Goal: Information Seeking & Learning: Compare options

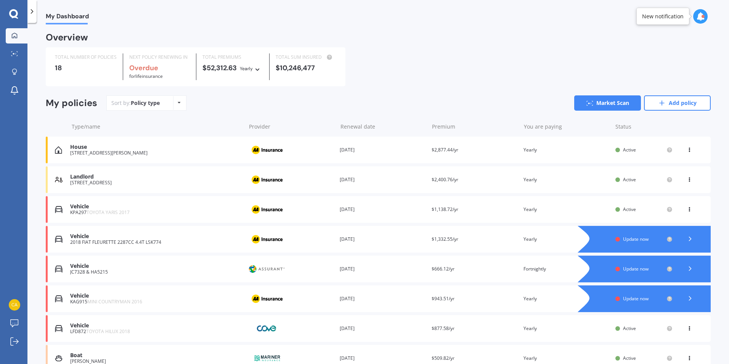
click at [689, 270] on polyline at bounding box center [690, 268] width 2 height 4
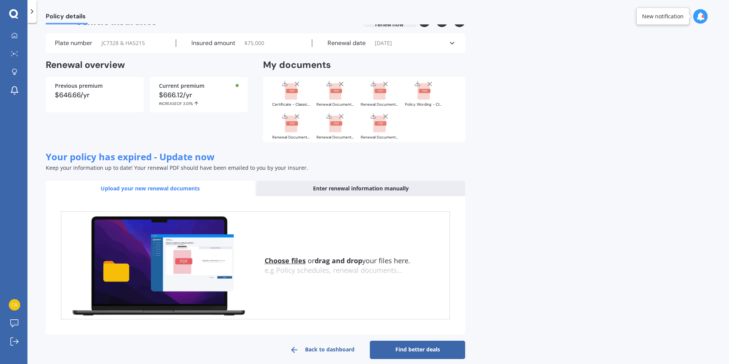
scroll to position [27, 0]
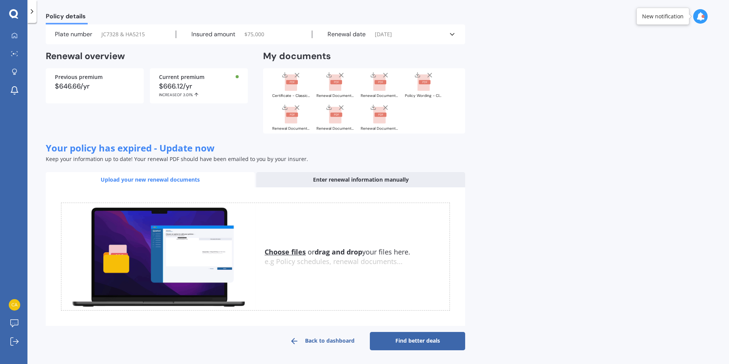
click at [342, 342] on link "Back to dashboard" at bounding box center [321, 341] width 95 height 18
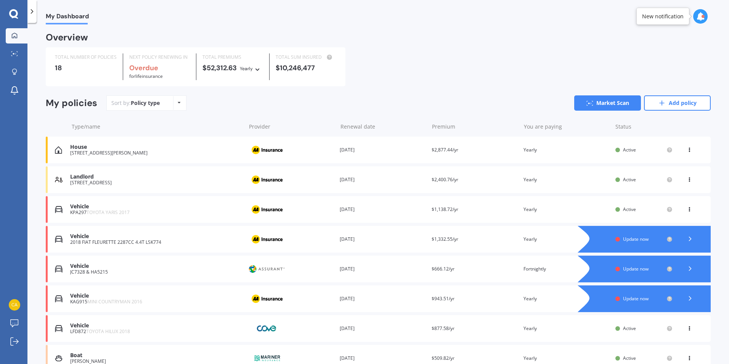
drag, startPoint x: 87, startPoint y: 272, endPoint x: 74, endPoint y: 268, distance: 13.5
click at [74, 268] on div "Vehicle" at bounding box center [156, 266] width 172 height 6
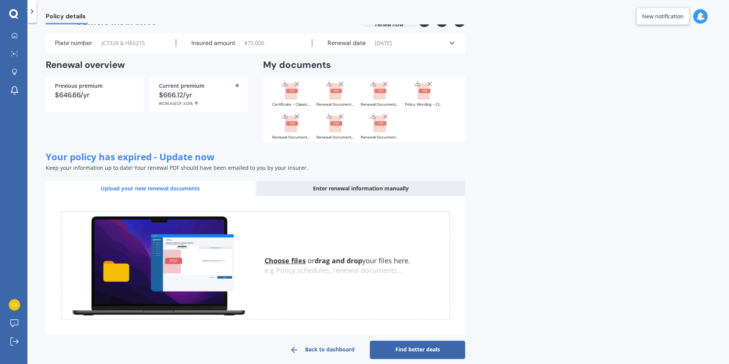
scroll to position [27, 0]
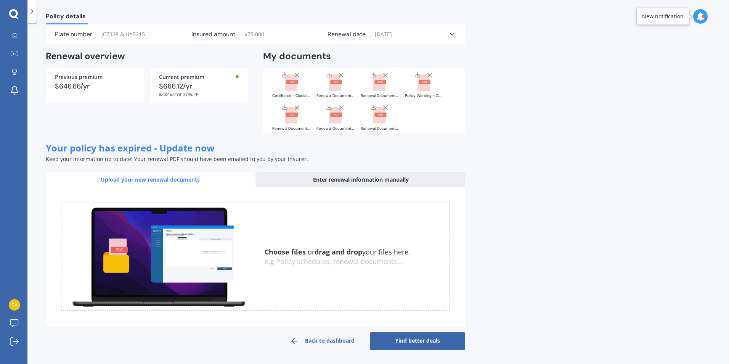
click at [320, 339] on link "Back to dashboard" at bounding box center [321, 341] width 95 height 18
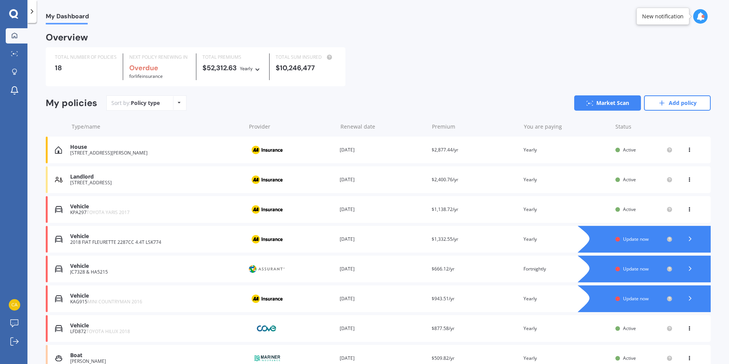
click at [145, 267] on div "Vehicle" at bounding box center [156, 266] width 172 height 6
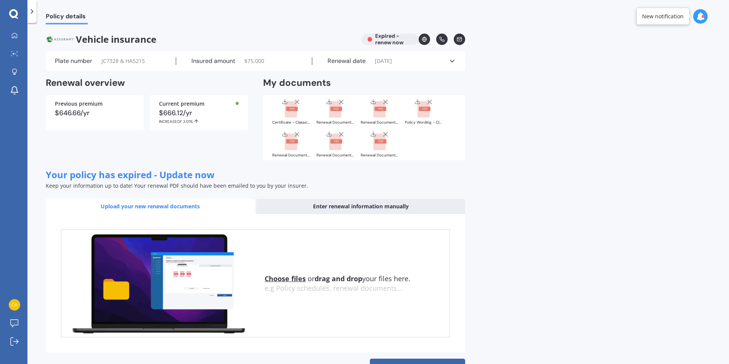
click at [451, 63] on icon at bounding box center [452, 61] width 8 height 8
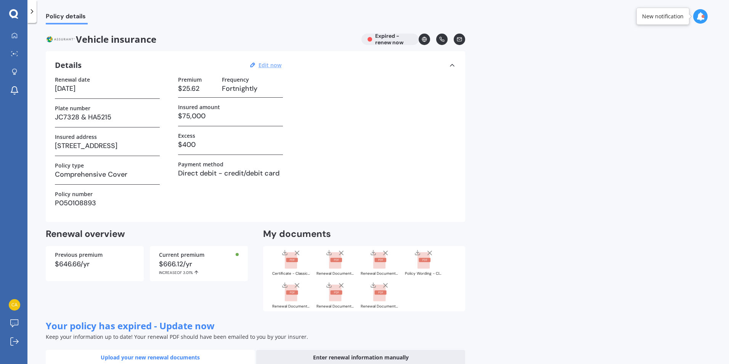
click at [265, 66] on u "Edit now" at bounding box center [269, 64] width 23 height 7
select select "14"
select select "02"
select select "2025"
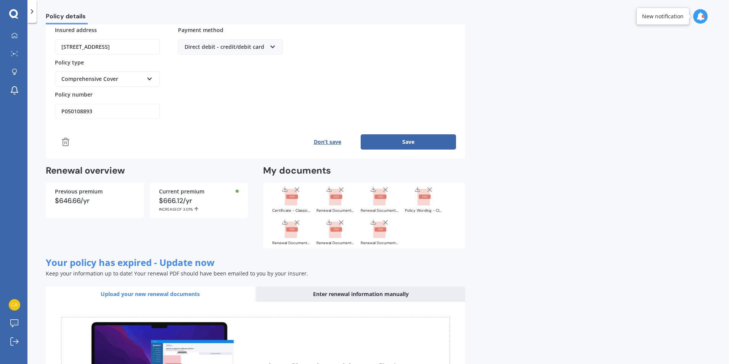
scroll to position [109, 0]
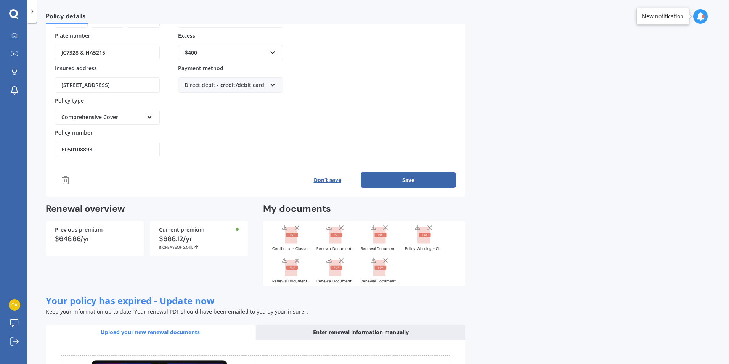
click at [67, 181] on icon at bounding box center [65, 179] width 9 height 9
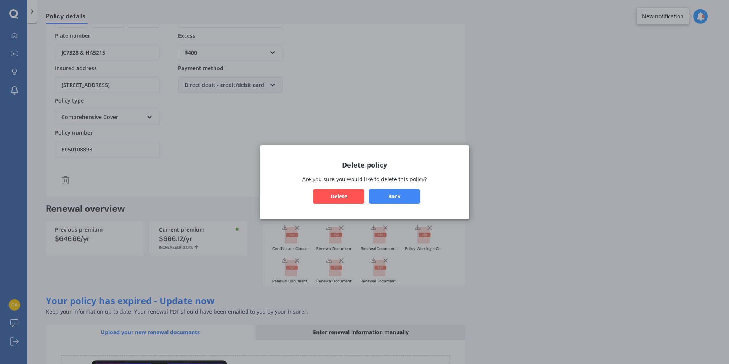
click at [339, 193] on button "Delete" at bounding box center [338, 196] width 51 height 14
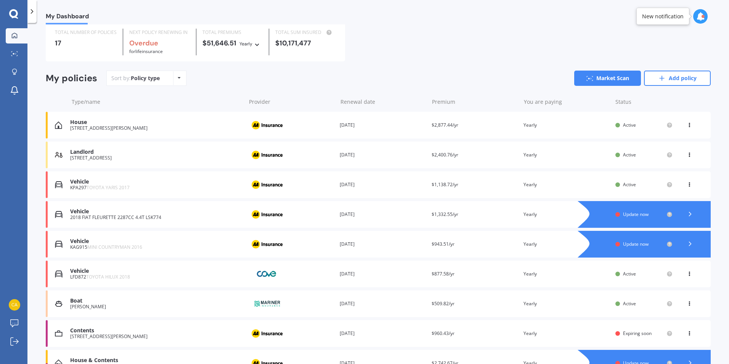
scroll to position [38, 0]
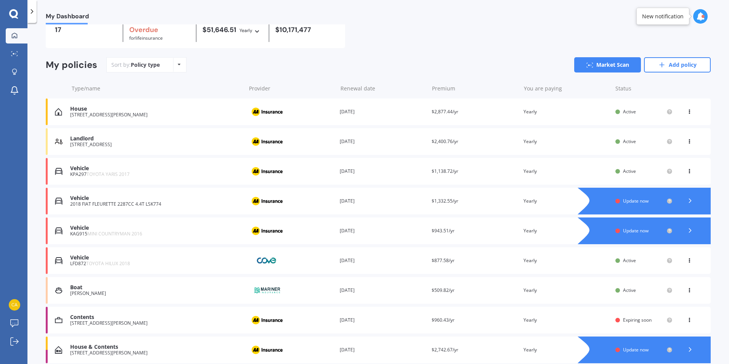
click at [154, 233] on div "KAG915 MINI COUNTRYMAN 2016" at bounding box center [156, 233] width 172 height 5
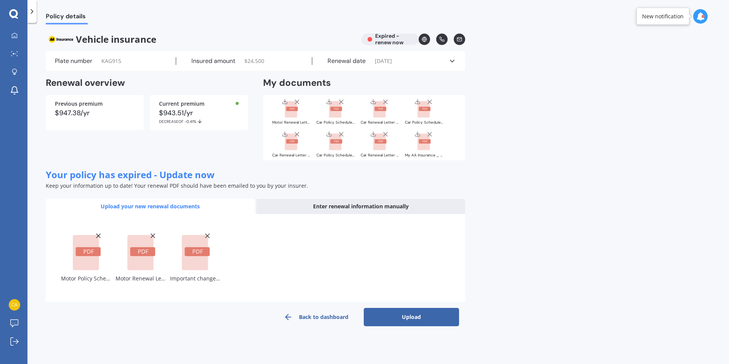
click at [417, 308] on button "Upload" at bounding box center [411, 317] width 95 height 18
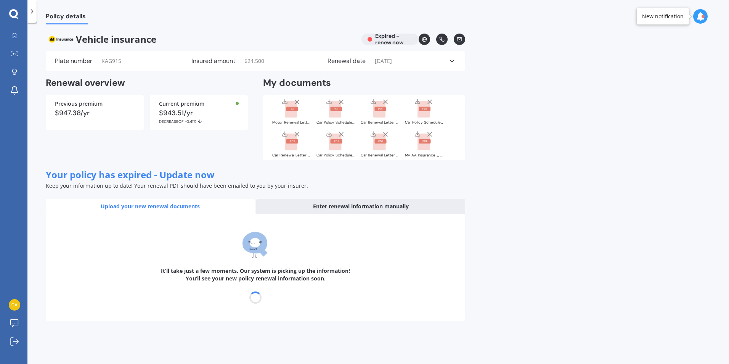
select select "24"
select select "08"
select select "2026"
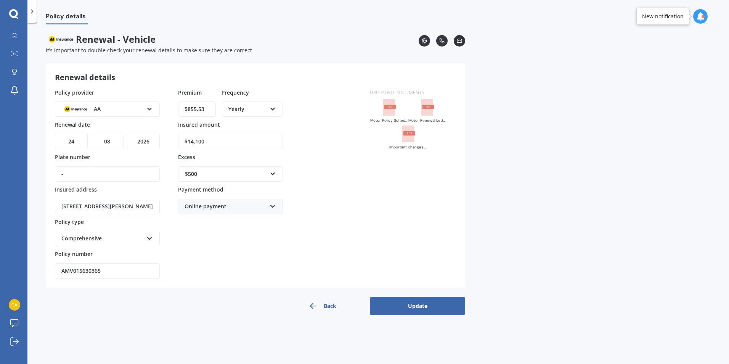
click at [86, 173] on input "-" at bounding box center [107, 173] width 105 height 15
type input "KAG915"
click at [414, 306] on button "Update" at bounding box center [417, 306] width 95 height 18
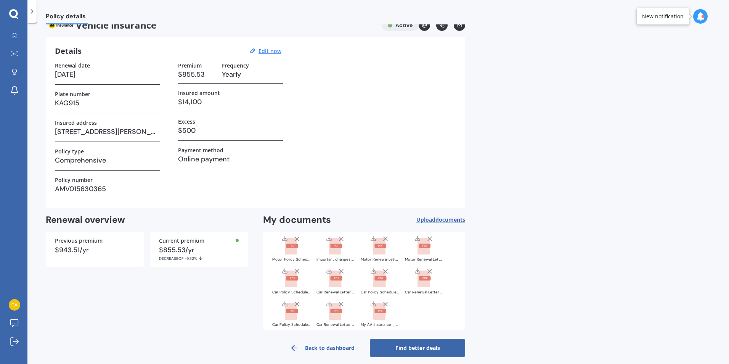
scroll to position [21, 0]
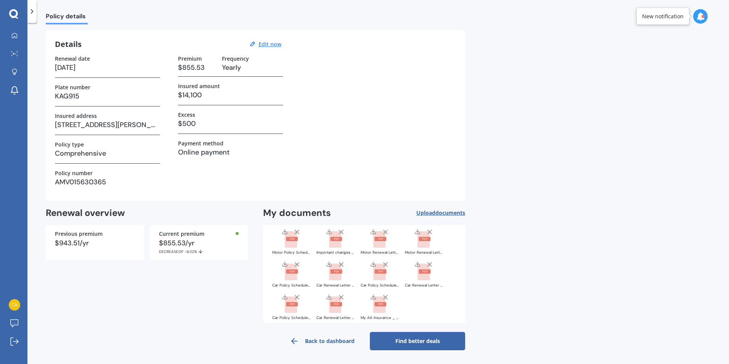
click at [332, 337] on link "Back to dashboard" at bounding box center [321, 341] width 95 height 18
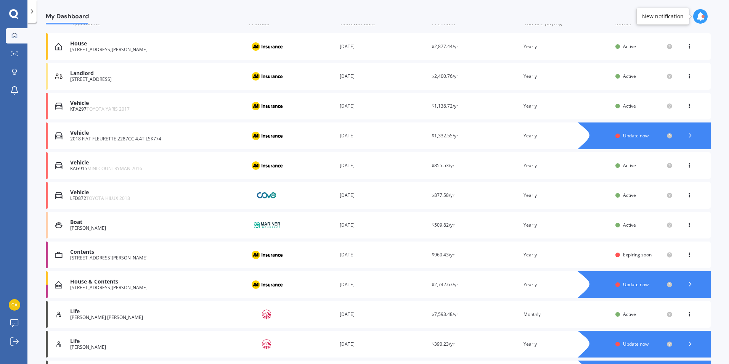
scroll to position [114, 0]
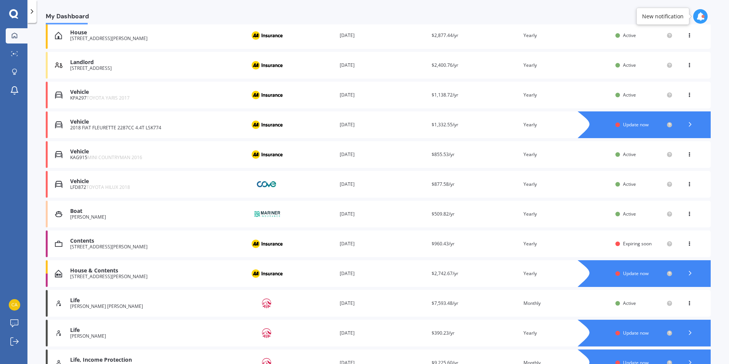
click at [186, 247] on div "[STREET_ADDRESS][PERSON_NAME]" at bounding box center [156, 246] width 172 height 5
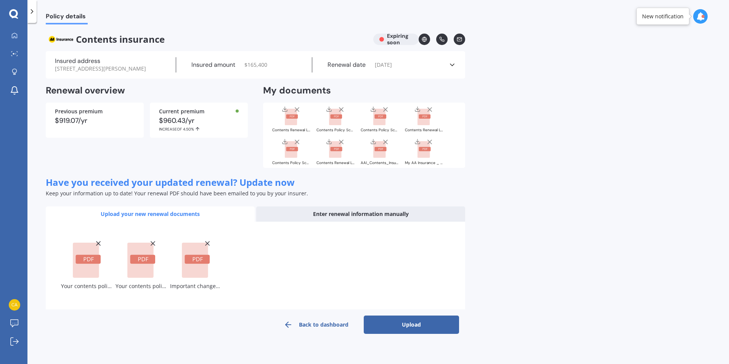
click at [430, 327] on button "Upload" at bounding box center [411, 324] width 95 height 18
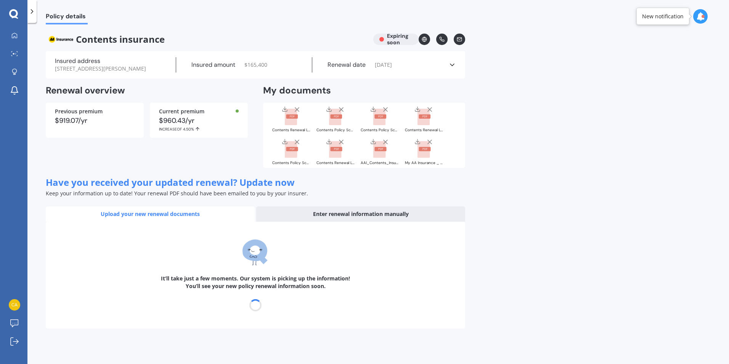
select select "25"
select select "10"
select select "2026"
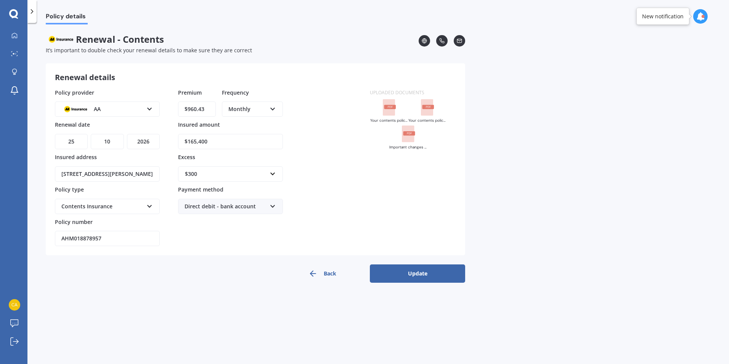
click at [430, 277] on button "Update" at bounding box center [417, 273] width 95 height 18
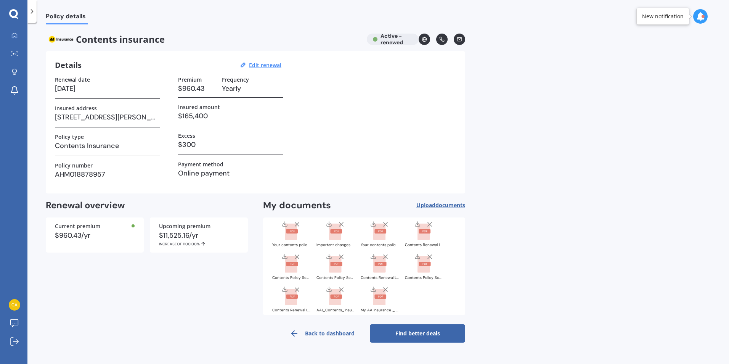
click at [420, 334] on link "Find better deals" at bounding box center [417, 333] width 95 height 18
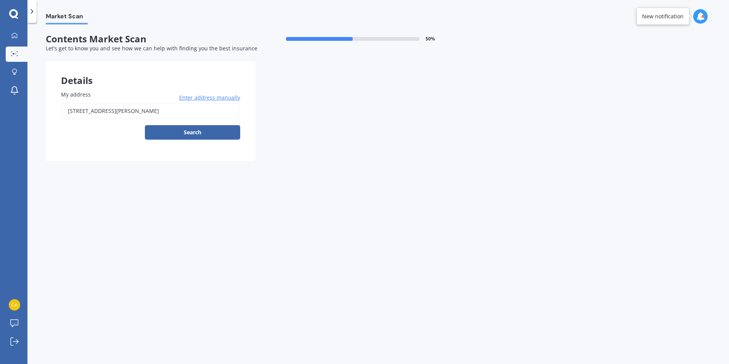
click at [197, 134] on button "Search" at bounding box center [192, 132] width 95 height 14
type input "[STREET_ADDRESS][PERSON_NAME]"
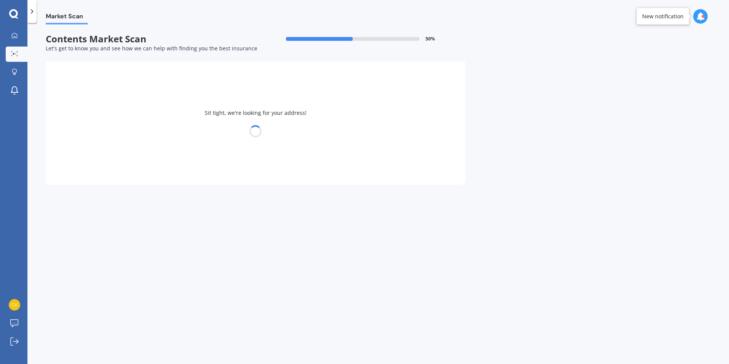
select select "18"
select select "02"
select select "1964"
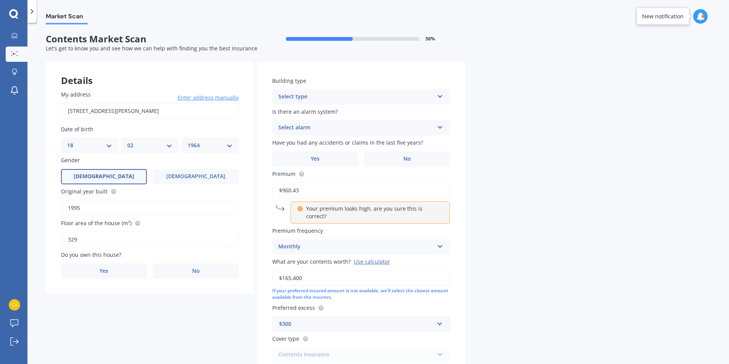
click at [92, 207] on input "1995" at bounding box center [150, 208] width 178 height 16
drag, startPoint x: 92, startPoint y: 207, endPoint x: 54, endPoint y: 208, distance: 37.8
click at [54, 208] on div "My address [STREET_ADDRESS][PERSON_NAME] Enter address manually Search Date of …" at bounding box center [150, 184] width 208 height 219
type input "1960"
click at [98, 271] on label "Yes" at bounding box center [104, 270] width 86 height 15
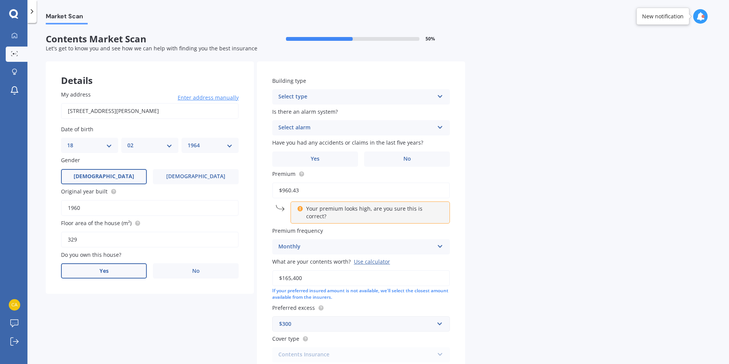
click at [0, 0] on input "Yes" at bounding box center [0, 0] width 0 height 0
click at [226, 301] on icon at bounding box center [229, 299] width 6 height 5
click at [83, 317] on span "Owner" at bounding box center [75, 316] width 17 height 7
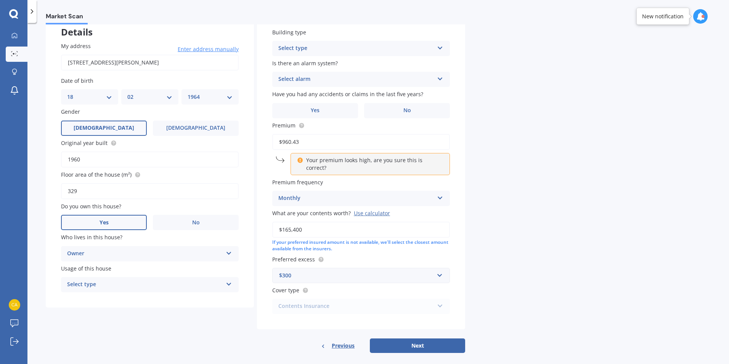
scroll to position [50, 0]
click at [229, 284] on icon at bounding box center [229, 281] width 6 height 5
click at [91, 300] on span "Permanent" at bounding box center [81, 297] width 29 height 7
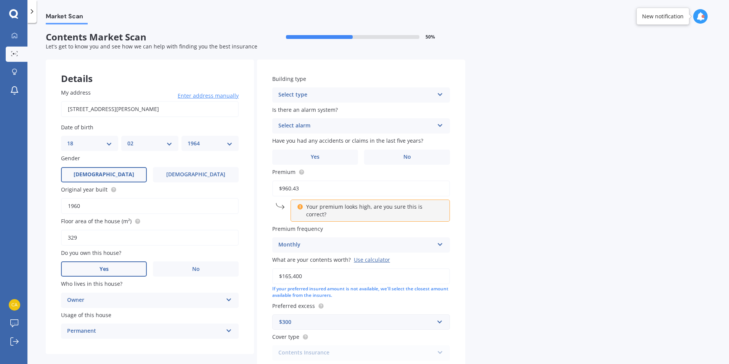
scroll to position [0, 0]
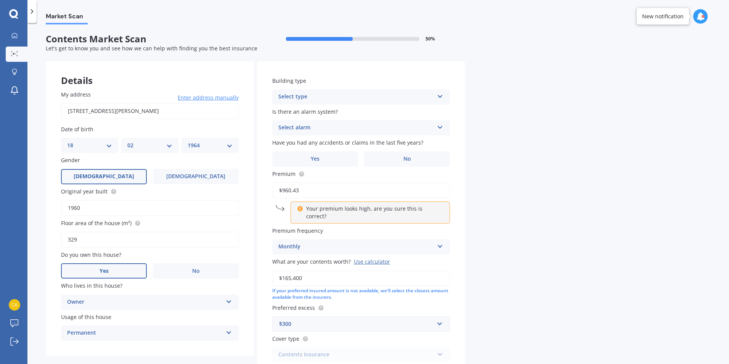
click at [441, 95] on icon at bounding box center [440, 94] width 6 height 5
click at [286, 112] on span "Freestanding" at bounding box center [296, 111] width 34 height 7
click at [441, 127] on icon at bounding box center [440, 125] width 6 height 5
click at [303, 157] on span "Yes, not monitored" at bounding box center [304, 155] width 50 height 7
click at [327, 160] on label "Yes" at bounding box center [315, 158] width 86 height 15
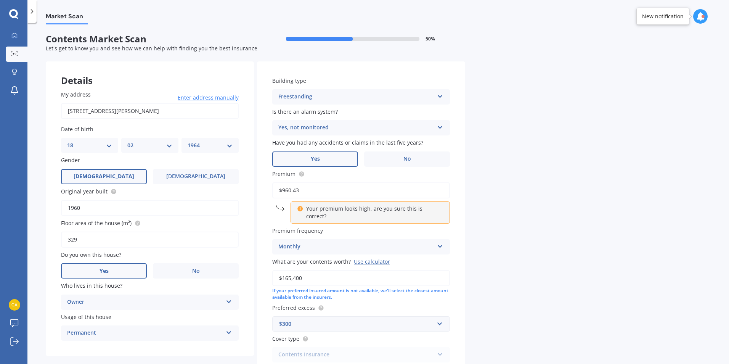
click at [0, 0] on input "Yes" at bounding box center [0, 0] width 0 height 0
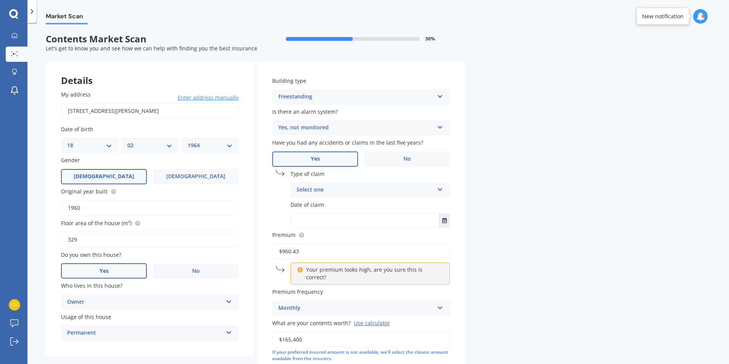
click at [441, 192] on div "Select one Accidental damage Broken glass Earthquake Fire Flood Fusion Gradual …" at bounding box center [369, 189] width 159 height 15
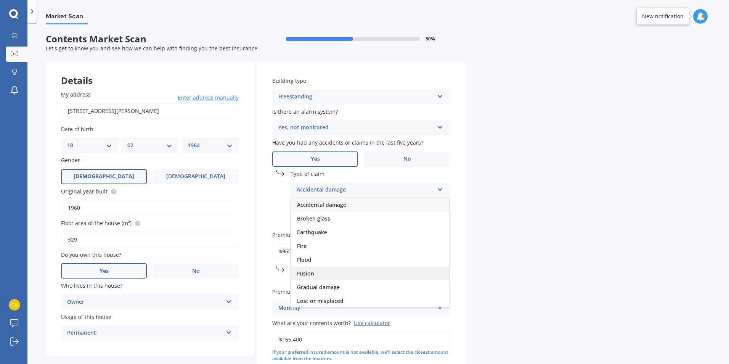
click at [311, 276] on span "Fusion" at bounding box center [305, 273] width 17 height 7
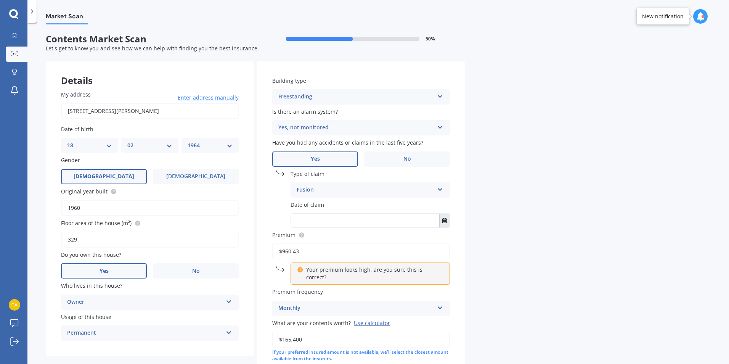
click at [442, 219] on icon "Select date" at bounding box center [444, 220] width 5 height 5
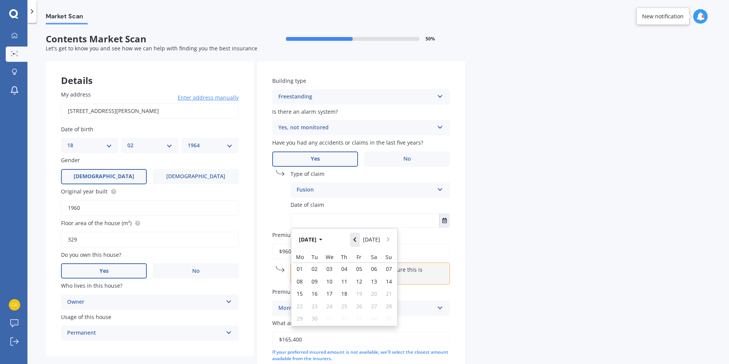
click at [359, 243] on button "Navigate back" at bounding box center [355, 240] width 10 height 14
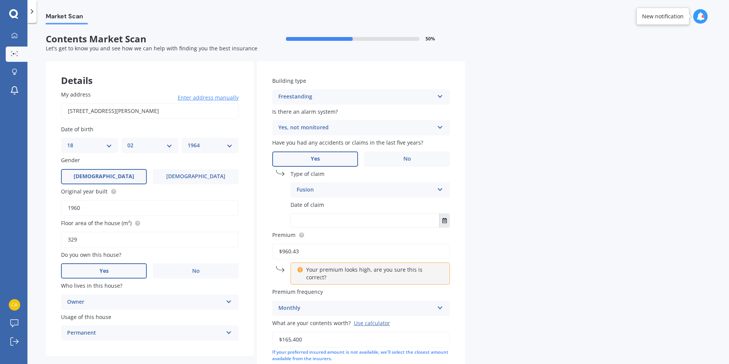
click at [445, 221] on icon "Select date" at bounding box center [444, 220] width 5 height 5
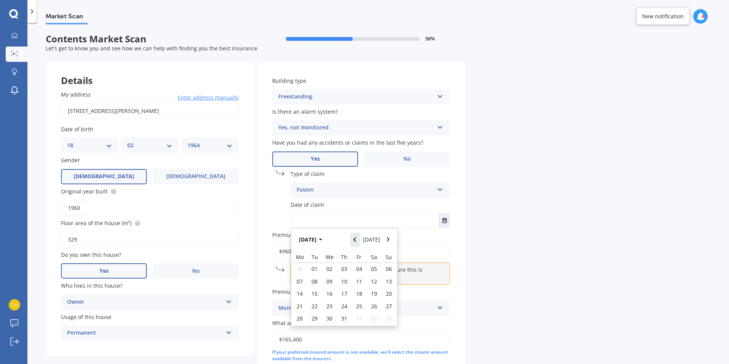
click at [359, 240] on button "Navigate back" at bounding box center [355, 240] width 10 height 14
click at [386, 292] on span "18" at bounding box center [389, 293] width 6 height 7
type input "[DATE]"
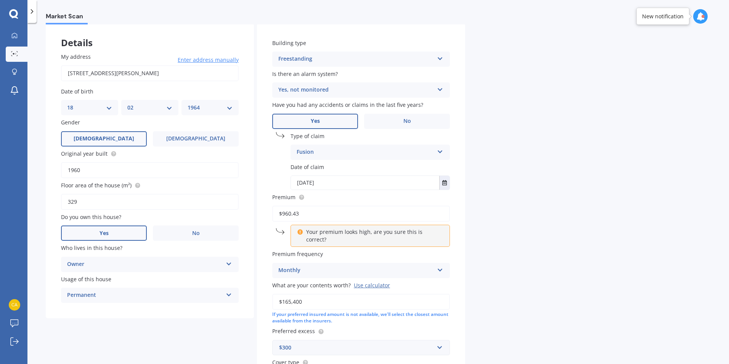
scroll to position [76, 0]
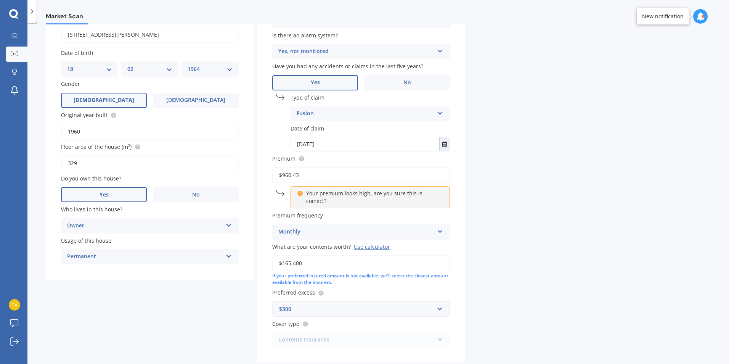
click at [441, 227] on icon at bounding box center [440, 229] width 6 height 5
click at [295, 241] on div "Yearly" at bounding box center [361, 247] width 177 height 14
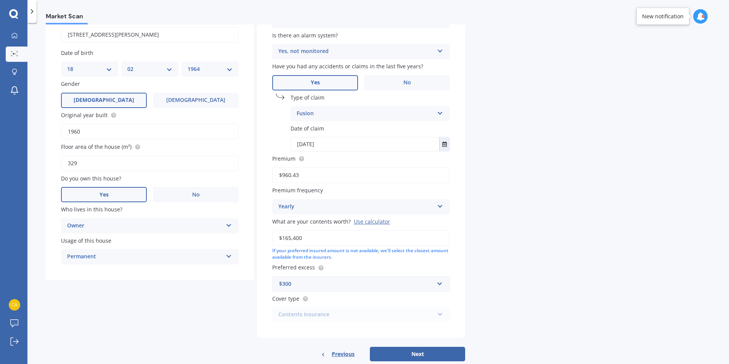
scroll to position [93, 0]
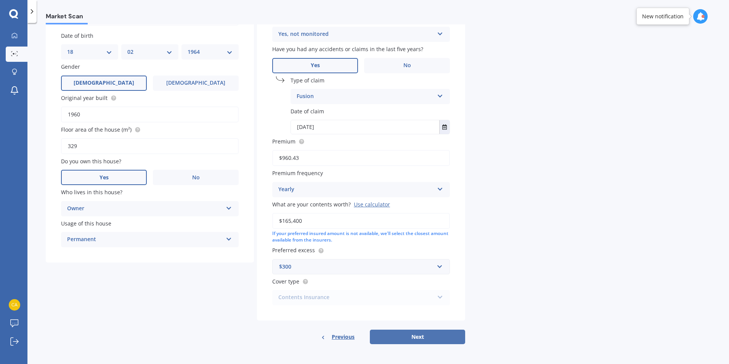
click at [424, 339] on button "Next" at bounding box center [417, 336] width 95 height 14
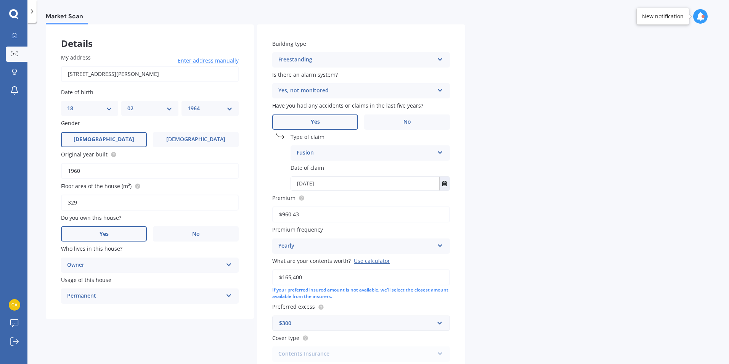
select select "18"
select select "02"
select select "1964"
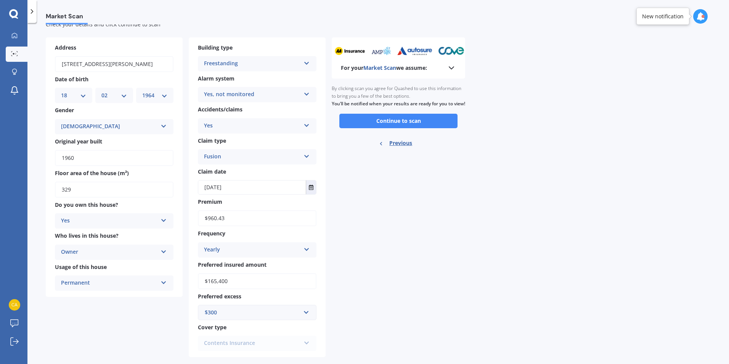
scroll to position [37, 0]
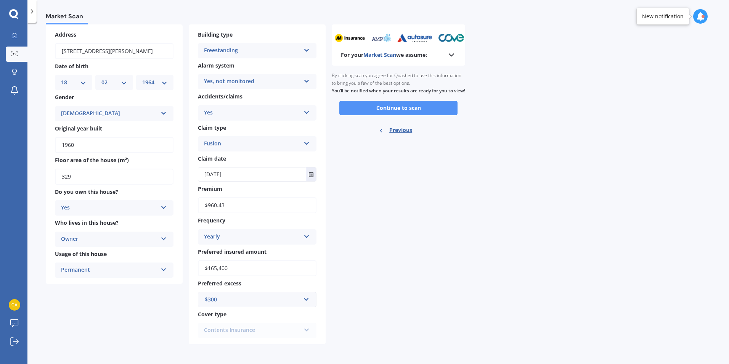
click at [377, 115] on button "Continue to scan" at bounding box center [398, 108] width 118 height 14
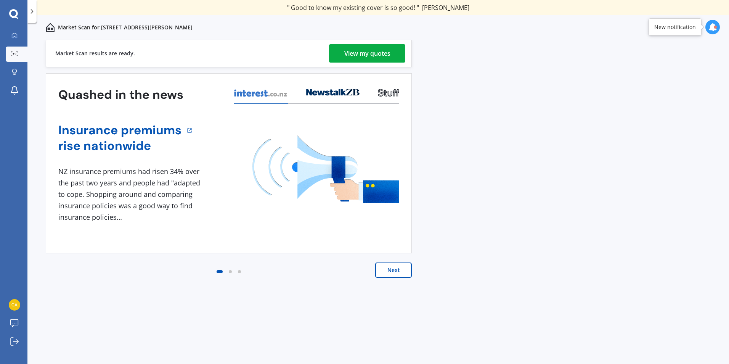
click at [380, 56] on div "View my quotes" at bounding box center [367, 53] width 46 height 18
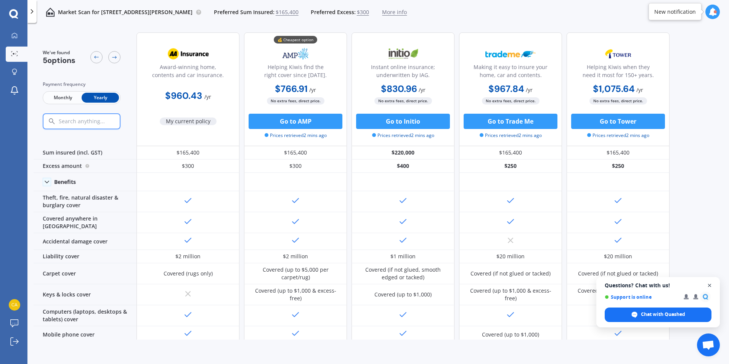
click at [708, 284] on span "Close chat" at bounding box center [710, 286] width 10 height 10
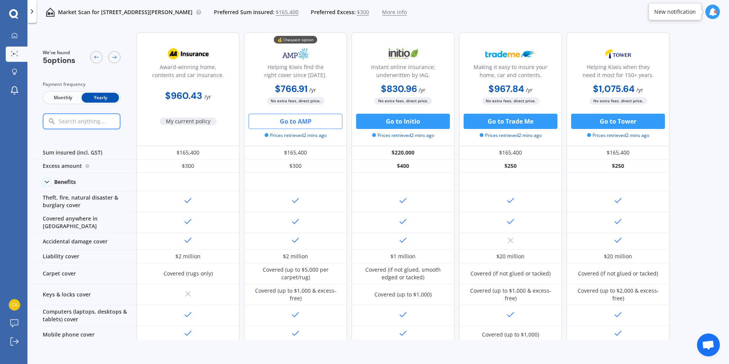
click at [308, 124] on button "Go to AMP" at bounding box center [296, 121] width 94 height 15
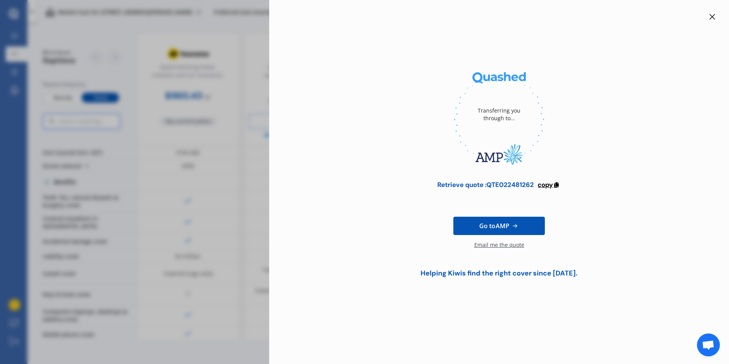
click at [545, 186] on span "copy" at bounding box center [545, 184] width 15 height 8
click at [713, 19] on icon at bounding box center [712, 17] width 6 height 6
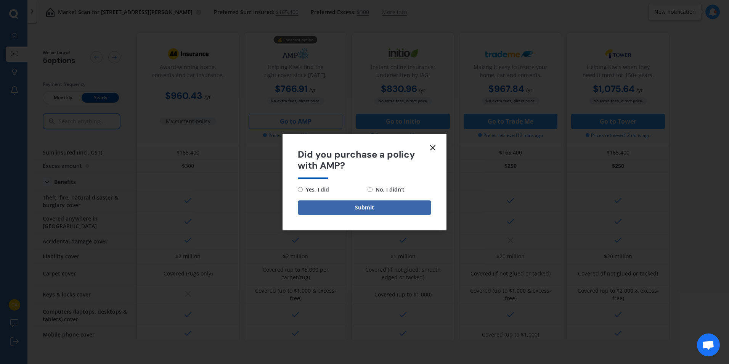
click at [371, 189] on input "No, I didn't" at bounding box center [370, 189] width 5 height 5
radio input "true"
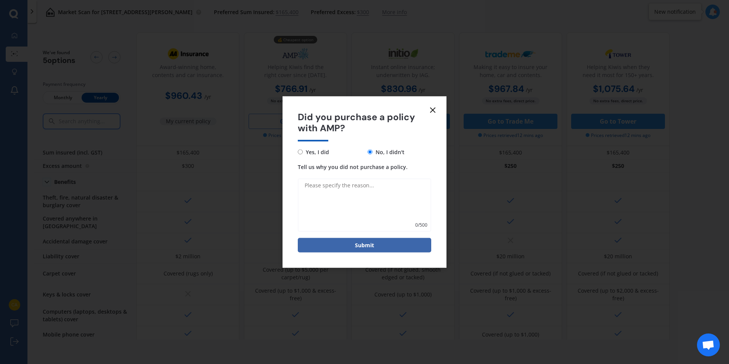
click at [373, 189] on textarea "Tell us why you did not purchase a policy." at bounding box center [364, 204] width 133 height 53
type textarea "S"
type textarea "Would not let me use expiry date of current policy as start date as >30 days in…"
click at [368, 247] on button "Submit" at bounding box center [364, 245] width 133 height 14
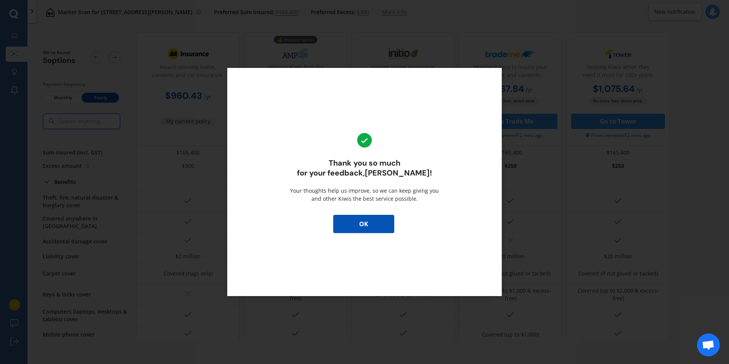
click at [368, 231] on button "OK" at bounding box center [363, 224] width 61 height 18
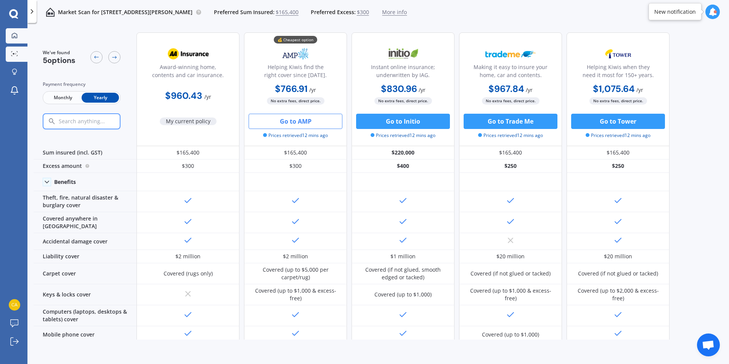
click at [14, 13] on icon at bounding box center [13, 14] width 9 height 10
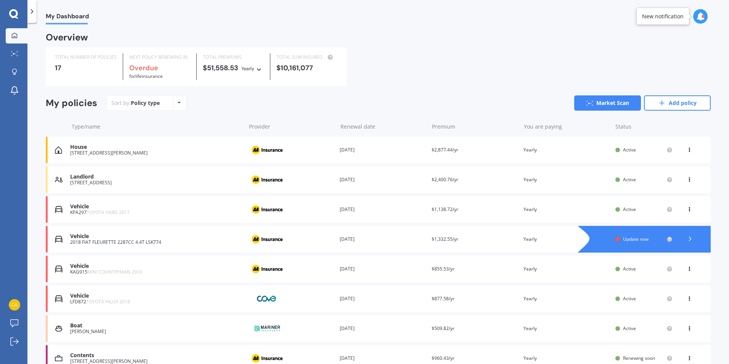
click at [150, 246] on div "Vehicle 2018 FIAT FLEURETTE 2287CC 4.4T LSK774 Provider Renewal date [DATE] Pre…" at bounding box center [378, 239] width 665 height 27
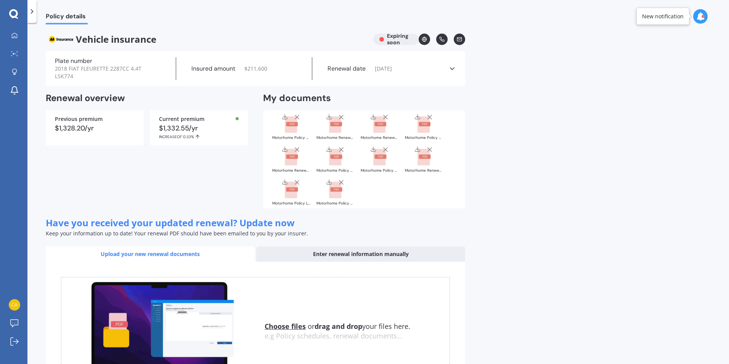
click at [338, 185] on rect at bounding box center [335, 189] width 12 height 17
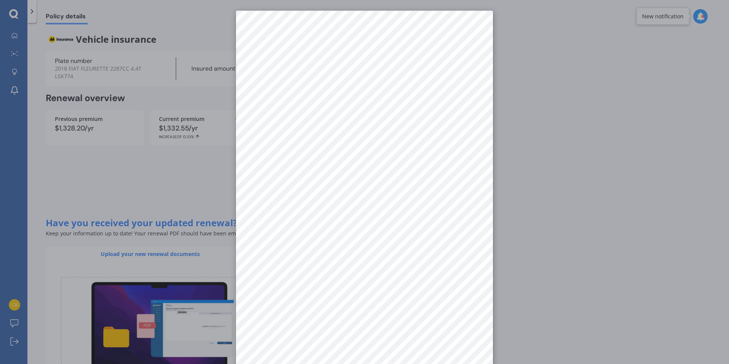
click at [500, 46] on div at bounding box center [364, 182] width 729 height 364
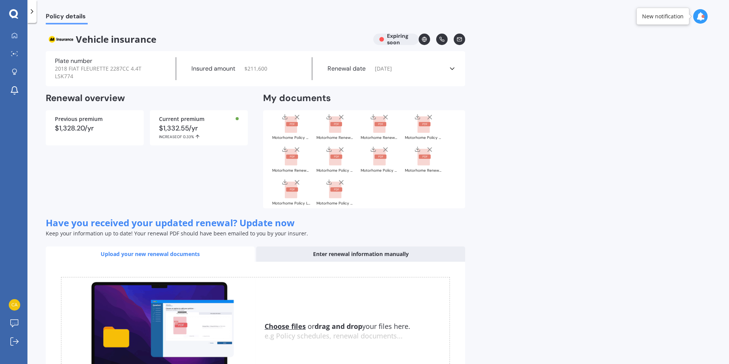
scroll to position [67, 0]
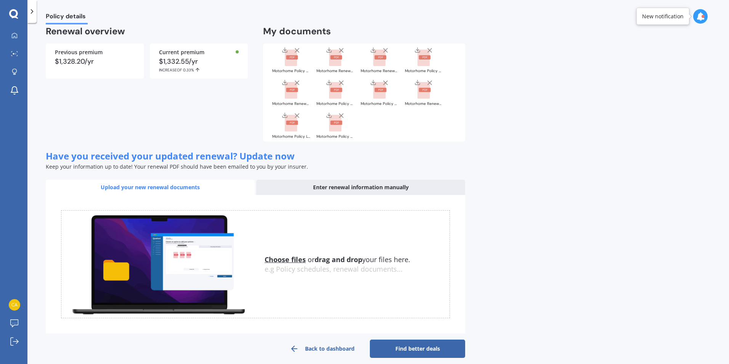
click at [319, 342] on link "Back to dashboard" at bounding box center [321, 348] width 95 height 18
